Goal: Task Accomplishment & Management: Manage account settings

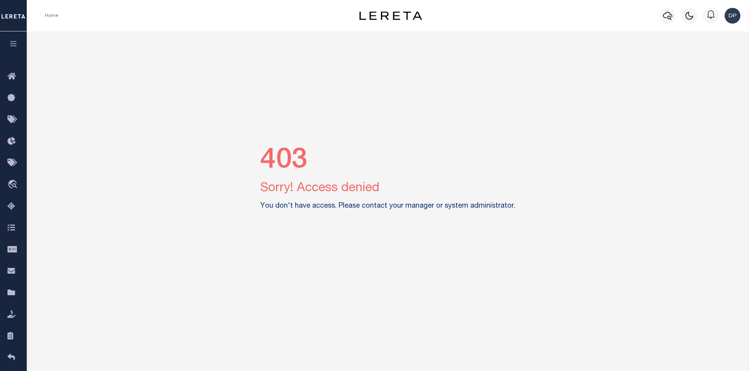
click at [736, 18] on img "button" at bounding box center [732, 16] width 16 height 16
click at [695, 56] on span "Sign out" at bounding box center [701, 56] width 22 height 6
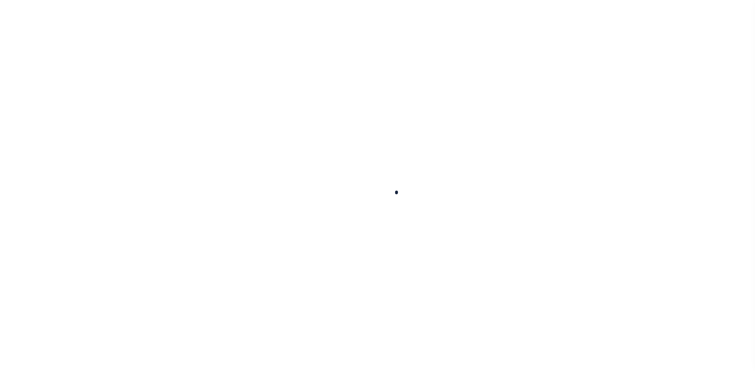
click at [423, 217] on div at bounding box center [377, 185] width 755 height 371
click at [425, 220] on div at bounding box center [377, 185] width 755 height 371
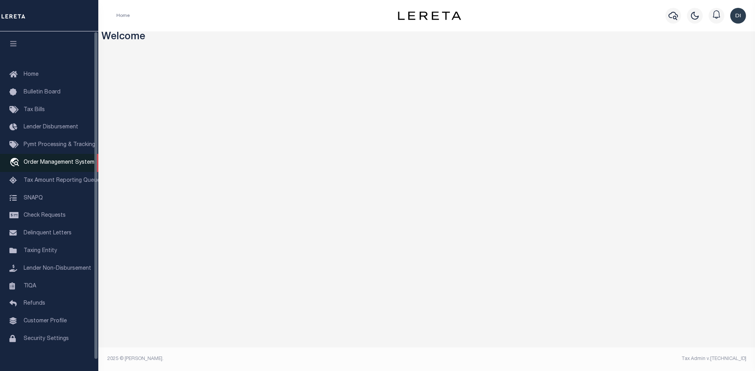
click at [40, 165] on span "Order Management System" at bounding box center [59, 163] width 71 height 6
